Goal: Information Seeking & Learning: Check status

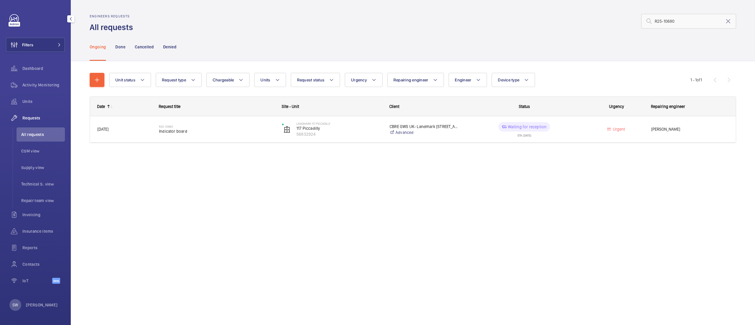
click at [52, 56] on div "Filters Dashboard Activity Monitoring Units Requests All requests CSM view Supp…" at bounding box center [35, 152] width 59 height 276
click at [51, 47] on button "Filters" at bounding box center [35, 45] width 59 height 14
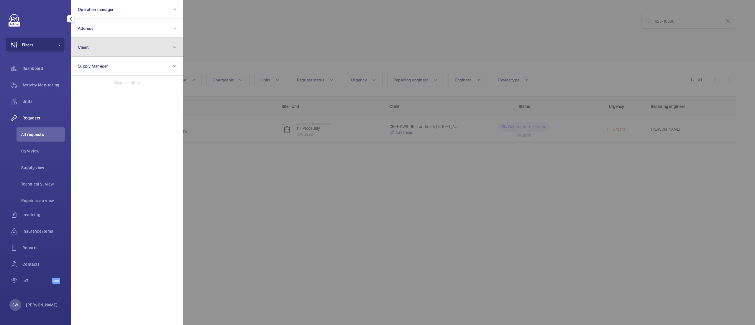
click at [116, 46] on button "Client" at bounding box center [127, 47] width 112 height 19
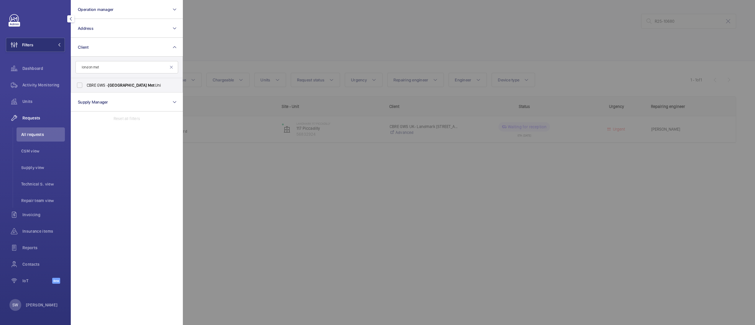
type input "london met"
click at [117, 4] on button "Operation manager" at bounding box center [127, 9] width 112 height 19
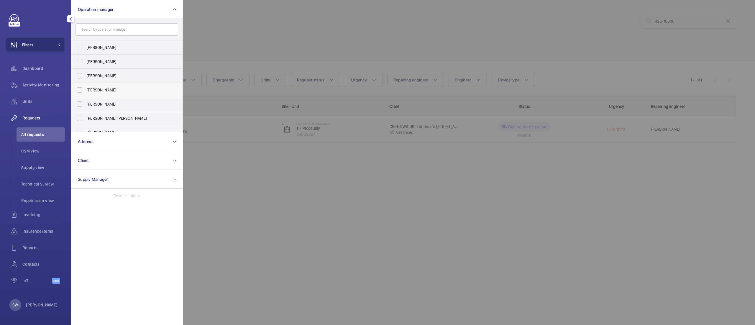
click at [103, 86] on label "[PERSON_NAME]" at bounding box center [122, 90] width 103 height 14
click at [86, 86] on input "[PERSON_NAME]" at bounding box center [80, 90] width 12 height 12
checkbox input "true"
click at [372, 49] on div at bounding box center [560, 162] width 755 height 325
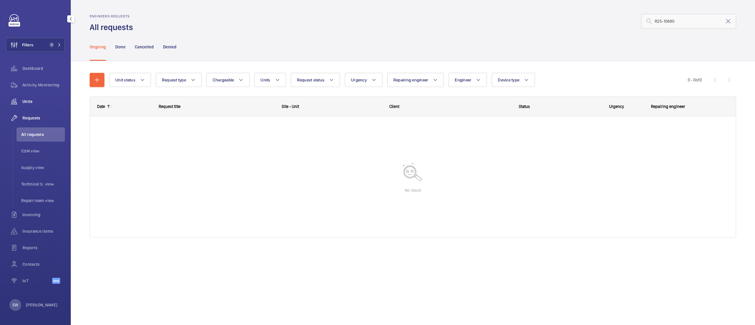
click at [40, 99] on span "Units" at bounding box center [43, 102] width 42 height 6
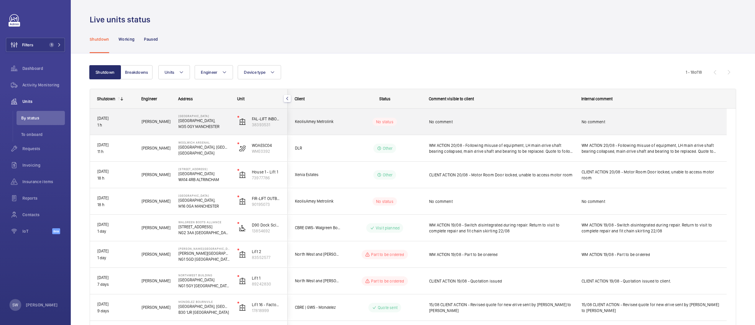
click at [502, 120] on span "No comment" at bounding box center [501, 122] width 145 height 6
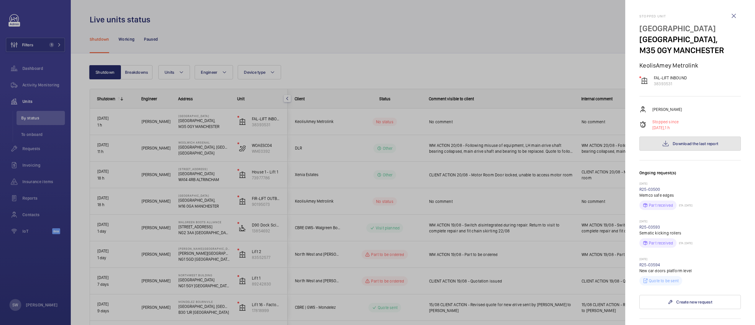
click at [695, 151] on button "Download the last report" at bounding box center [690, 144] width 101 height 14
click at [269, 26] on div at bounding box center [377, 162] width 755 height 325
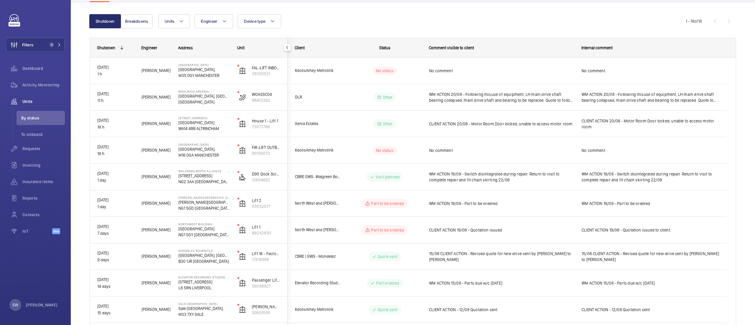
scroll to position [52, 0]
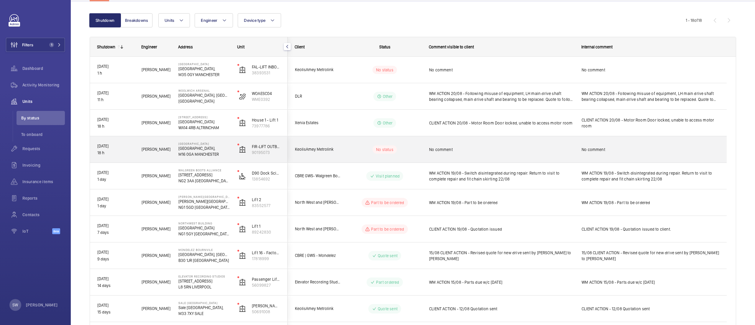
click at [477, 153] on div "No comment" at bounding box center [501, 150] width 145 height 14
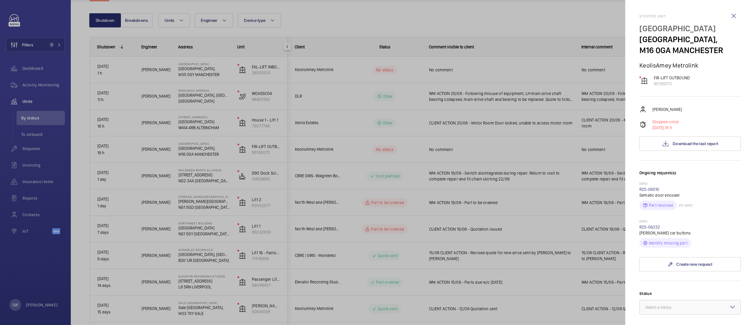
click at [434, 68] on div at bounding box center [377, 162] width 755 height 325
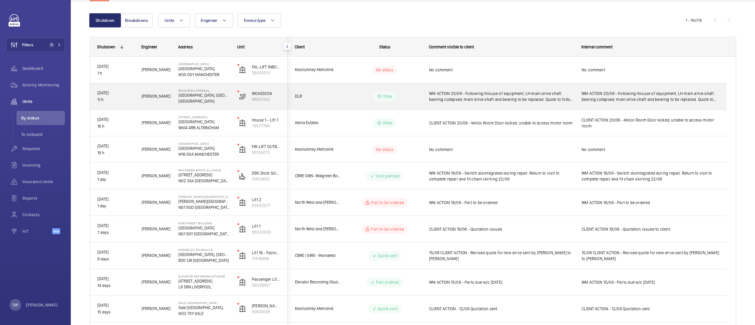
click at [483, 98] on span "WM ACTION 20/08 - Following misuse of equipment, LH main drive shaft bearing co…" at bounding box center [501, 97] width 145 height 12
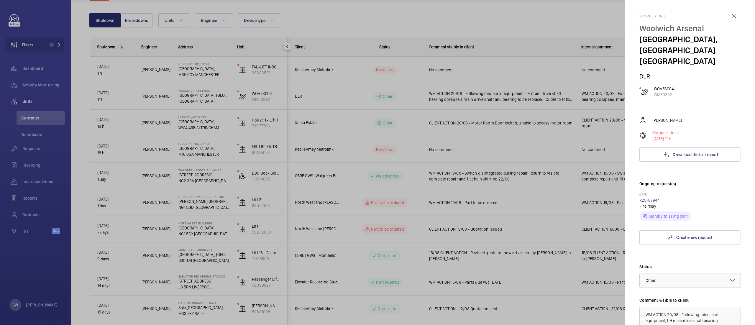
scroll to position [137, 0]
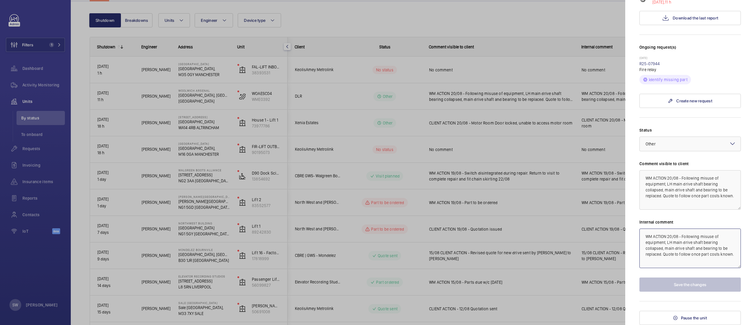
click at [674, 261] on textarea "WM ACTION 20/08 - Following misuse of equipment, LH main drive shaft bearing co…" at bounding box center [690, 249] width 101 height 40
click at [551, 209] on div at bounding box center [377, 162] width 755 height 325
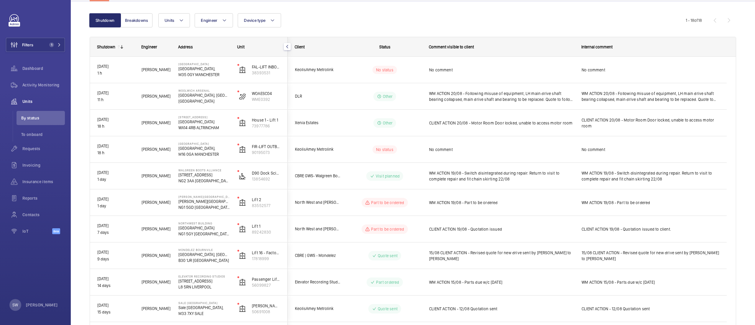
scroll to position [0, 0]
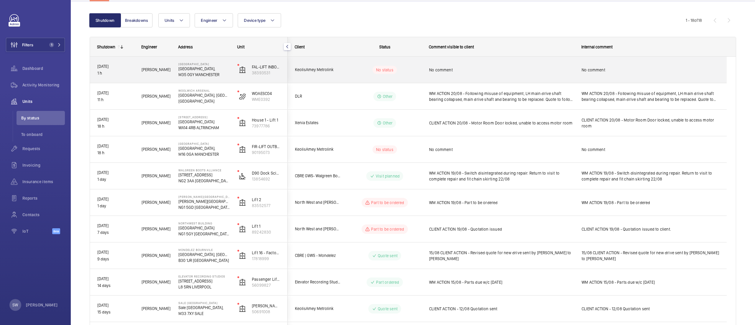
click at [589, 65] on div "No comment" at bounding box center [651, 70] width 138 height 14
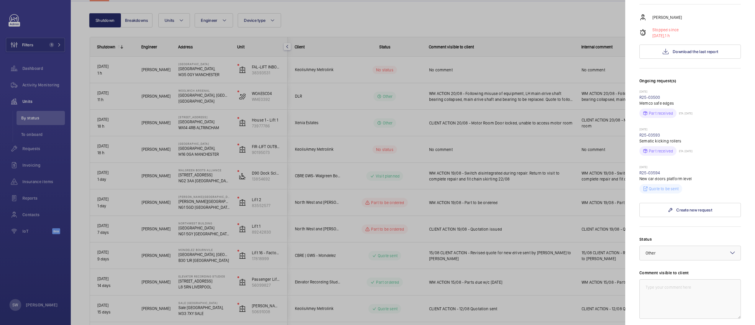
scroll to position [50, 0]
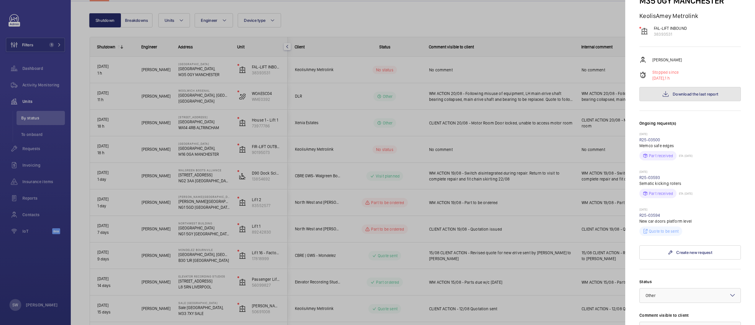
click at [688, 101] on button "Download the last report" at bounding box center [690, 94] width 101 height 14
click at [404, 27] on div at bounding box center [377, 162] width 755 height 325
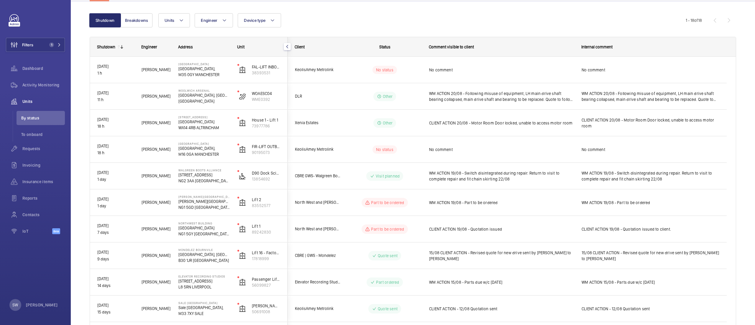
scroll to position [0, 0]
click at [27, 189] on div "Insurance items" at bounding box center [35, 183] width 59 height 17
click at [27, 182] on span "Insurance items" at bounding box center [43, 182] width 42 height 6
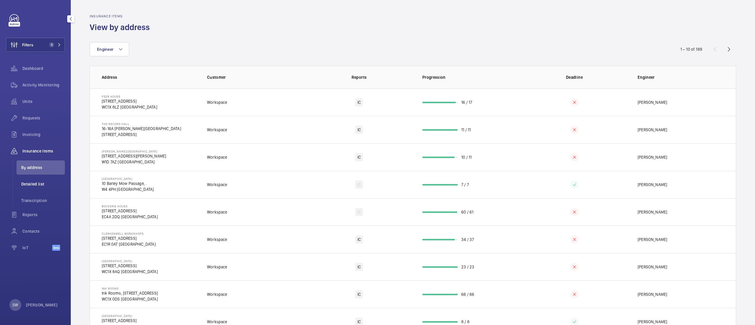
click at [50, 181] on span "Detailed list" at bounding box center [43, 184] width 44 height 6
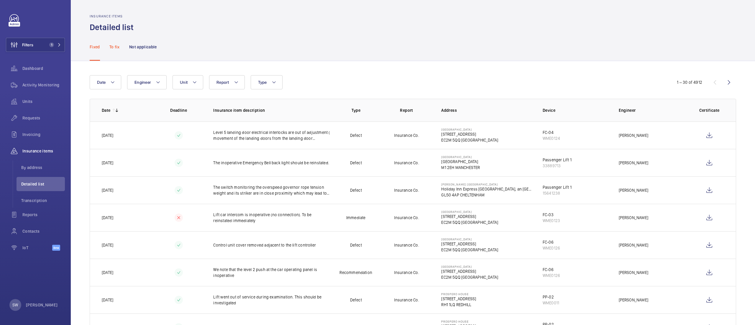
click at [113, 47] on p "To fix" at bounding box center [114, 47] width 10 height 6
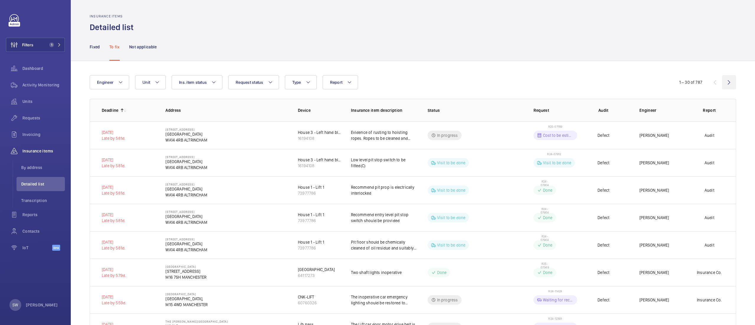
click at [722, 84] on wm-front-icon-button at bounding box center [729, 82] width 14 height 14
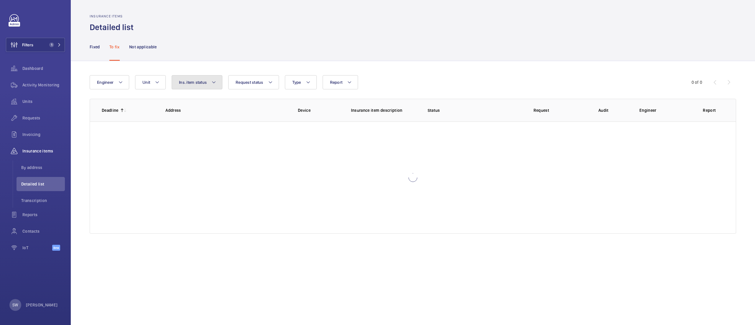
click at [194, 86] on button "Ins. item status" at bounding box center [197, 82] width 51 height 14
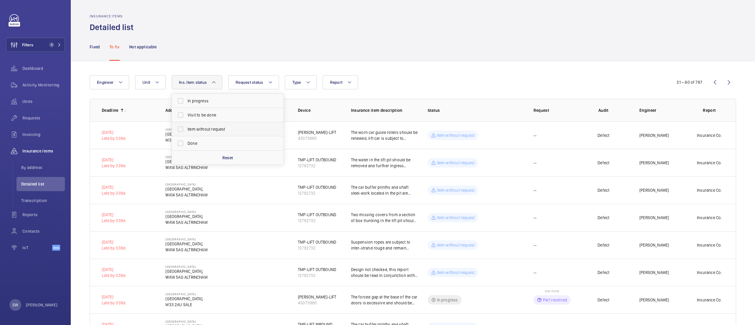
click at [221, 129] on span "Item without request" at bounding box center [228, 129] width 81 height 6
click at [186, 129] on input "Item without request" at bounding box center [181, 129] width 12 height 12
checkbox input "true"
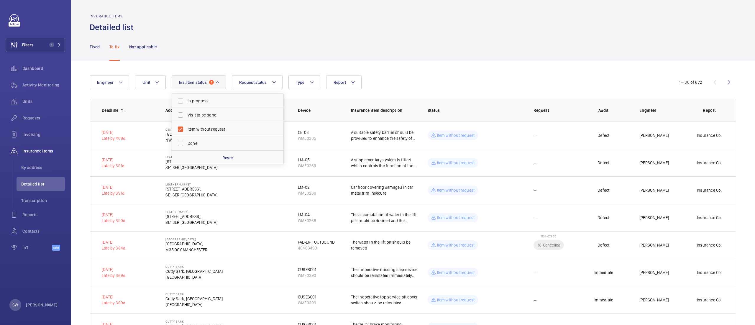
click at [723, 82] on wm-front-icon-button at bounding box center [729, 82] width 14 height 14
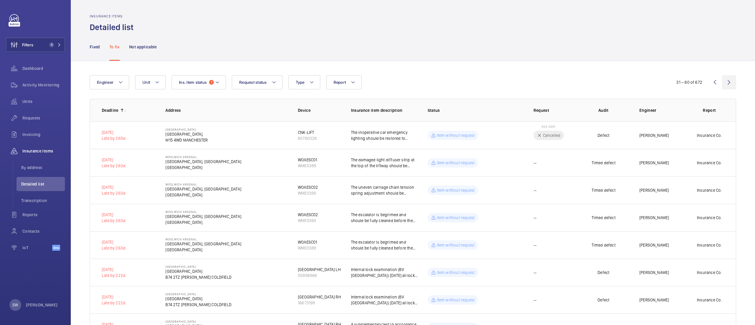
click at [723, 81] on wm-front-icon-button at bounding box center [729, 82] width 14 height 14
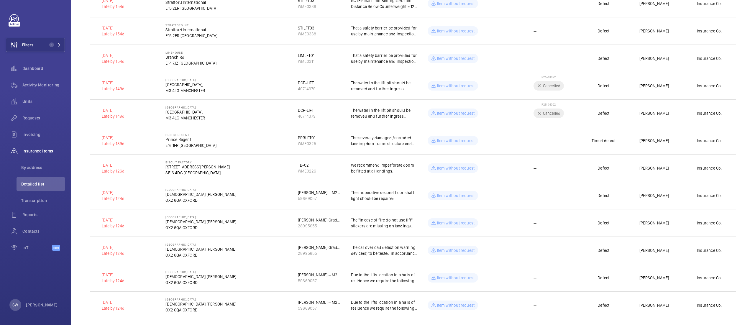
scroll to position [4, 0]
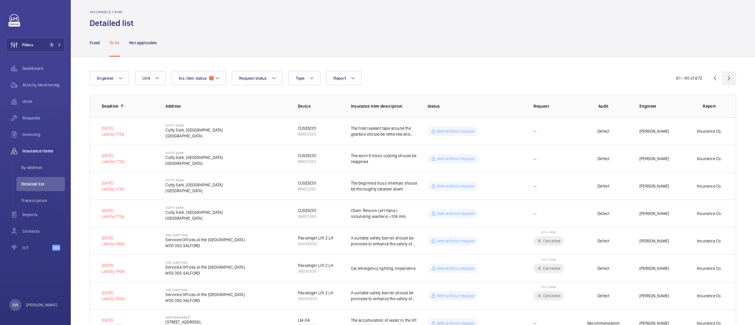
click at [722, 77] on wm-front-icon-button at bounding box center [729, 78] width 14 height 14
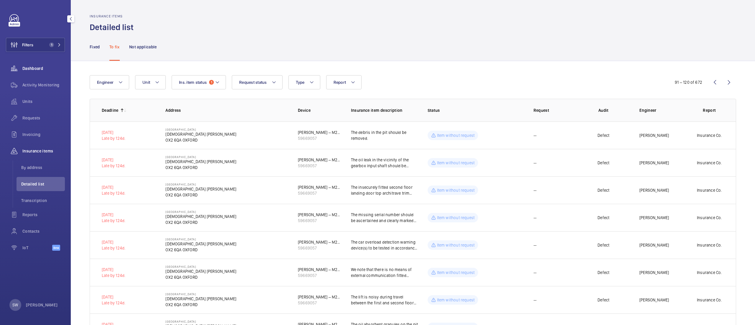
click at [57, 67] on span "Dashboard" at bounding box center [43, 68] width 42 height 6
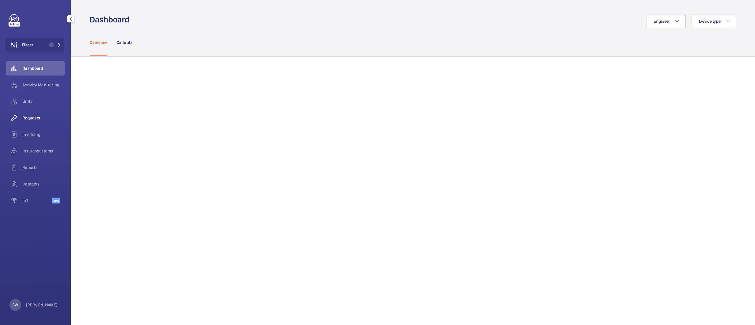
click at [45, 119] on span "Requests" at bounding box center [43, 118] width 42 height 6
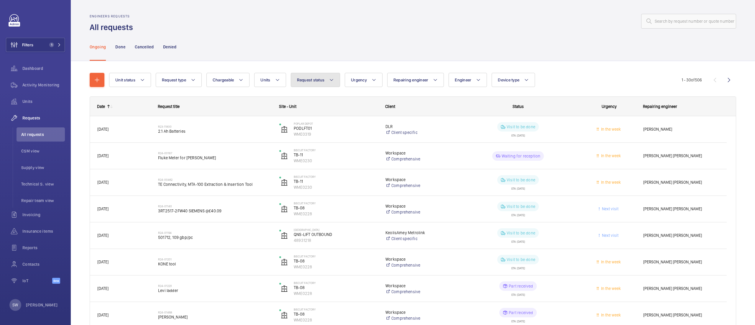
click at [310, 79] on span "Request status" at bounding box center [311, 80] width 28 height 5
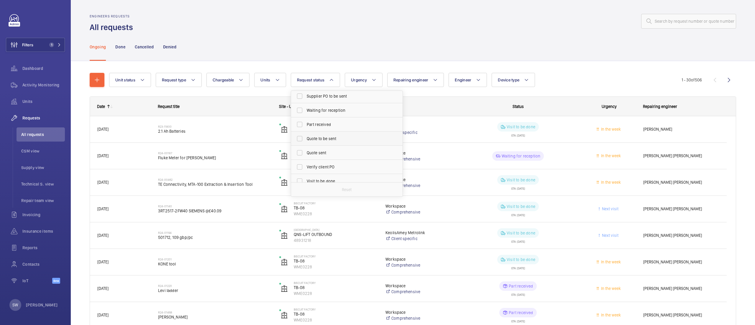
scroll to position [61, 0]
click at [322, 137] on span "Quote to be sent" at bounding box center [347, 136] width 81 height 6
click at [306, 137] on input "Quote to be sent" at bounding box center [300, 136] width 12 height 12
checkbox input "true"
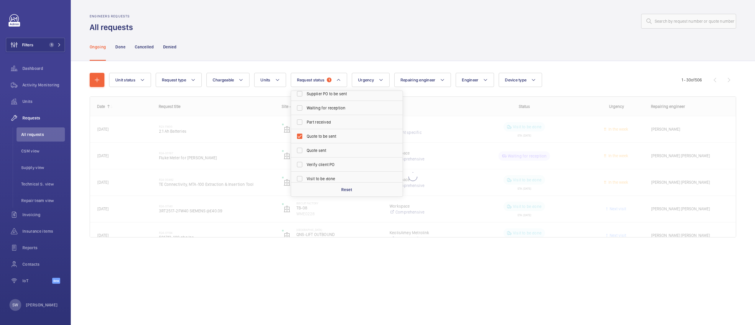
click at [373, 54] on div "Ongoing Done Cancelled Denied" at bounding box center [413, 47] width 647 height 28
